Goal: Check status: Check status

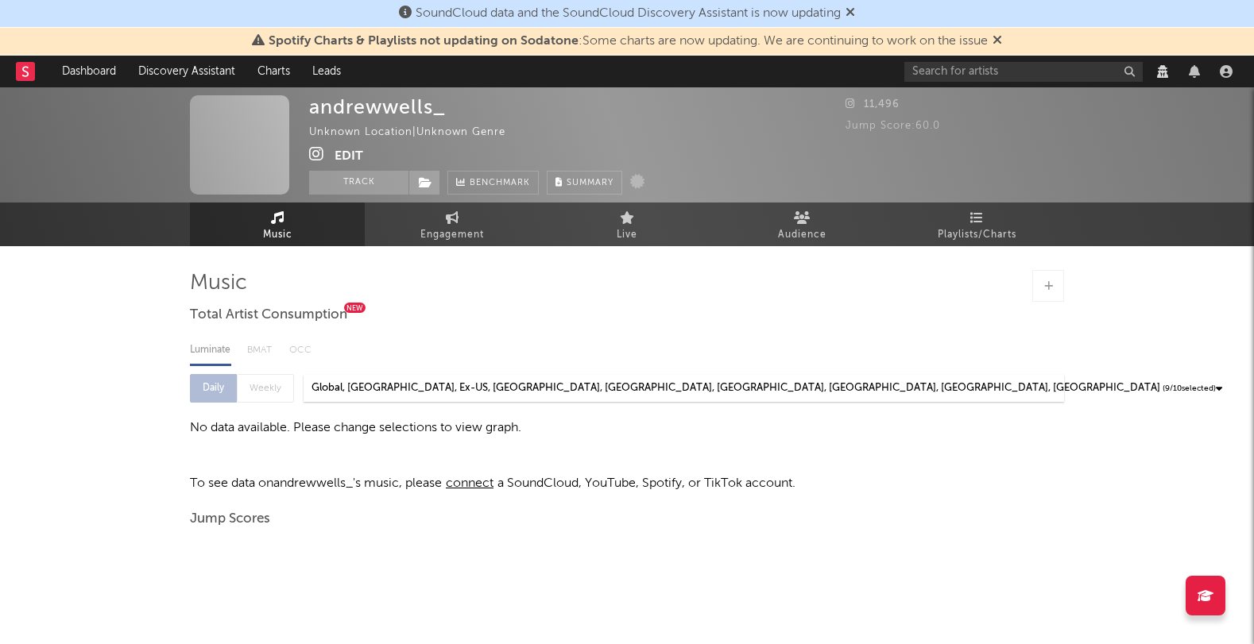
select select "View all"
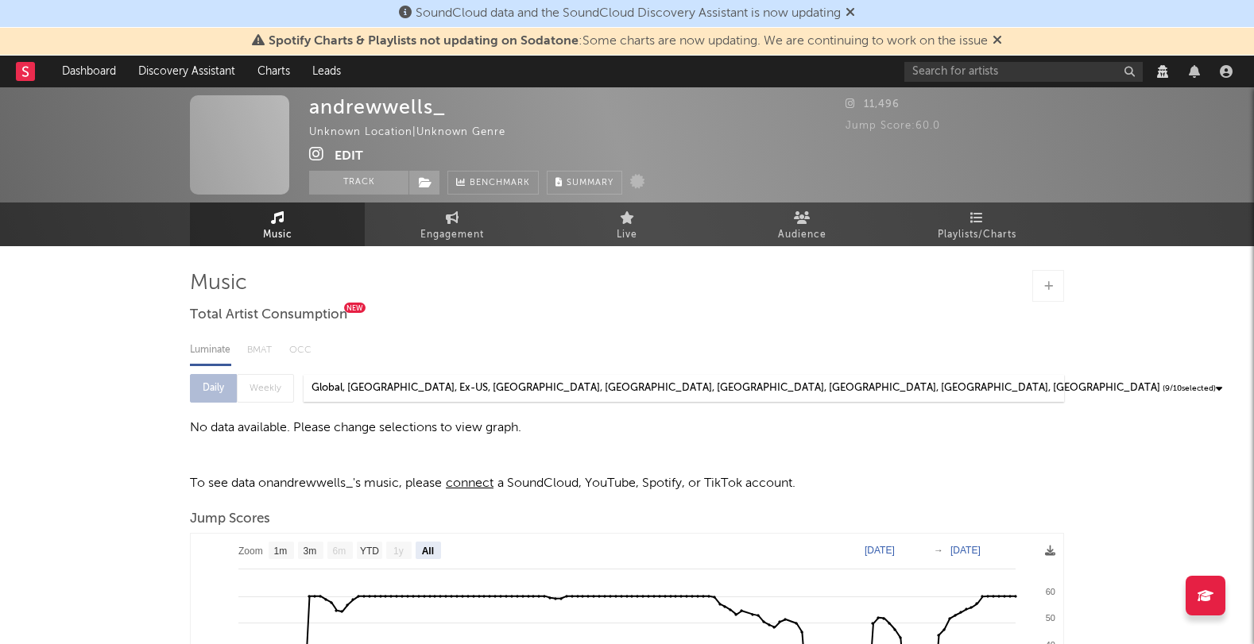
click at [509, 334] on div "Luminate BMAT OCC Daily Weekly Global, United States, Ex-US, Argentina, Austral…" at bounding box center [627, 383] width 874 height 109
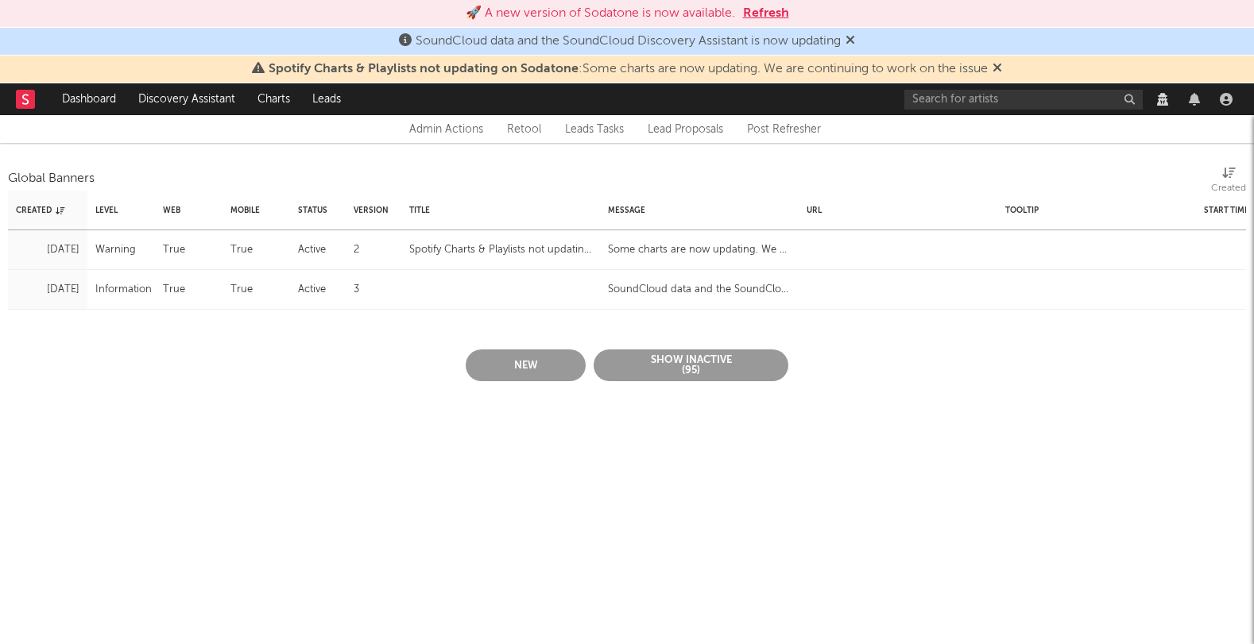
click at [758, 9] on button "Refresh" at bounding box center [766, 13] width 46 height 19
